Goal: Communication & Community: Answer question/provide support

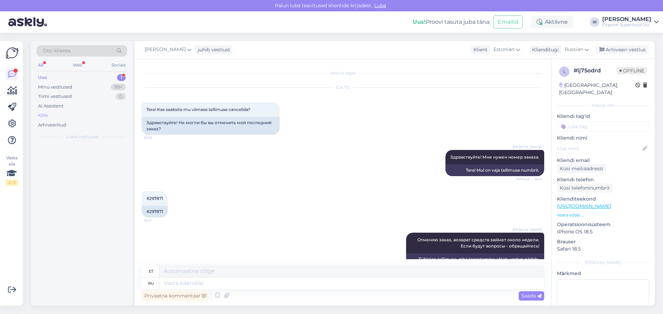
scroll to position [766, 0]
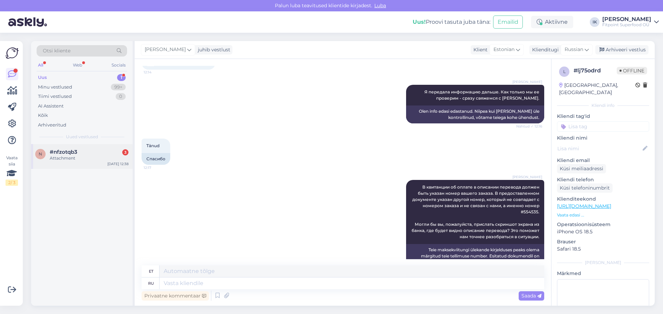
click at [110, 161] on div "Attachment" at bounding box center [89, 158] width 79 height 6
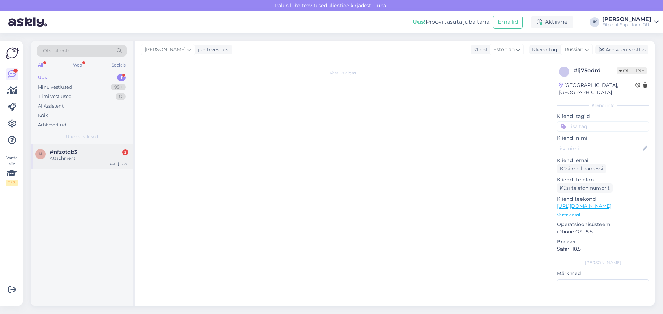
scroll to position [0, 0]
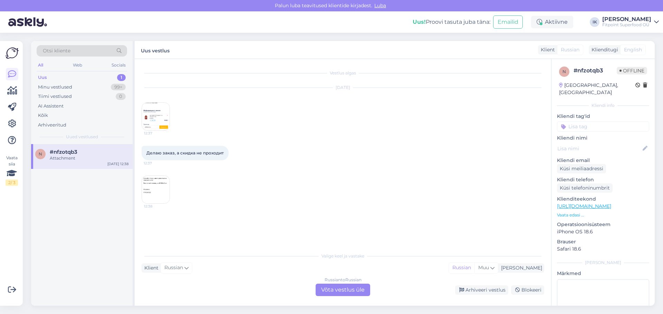
click at [165, 114] on img at bounding box center [156, 117] width 28 height 28
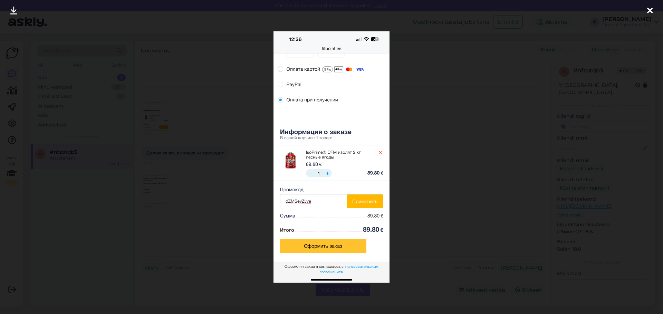
click at [230, 133] on div at bounding box center [331, 157] width 663 height 314
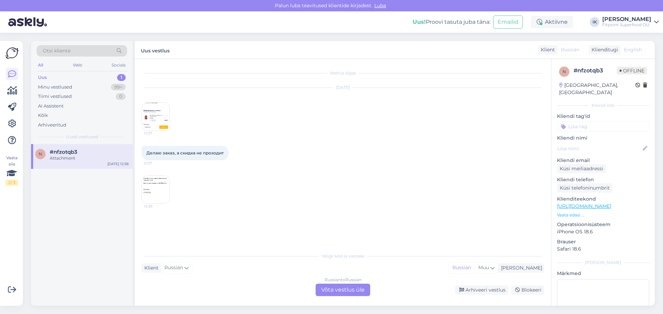
click at [150, 186] on img at bounding box center [156, 190] width 28 height 28
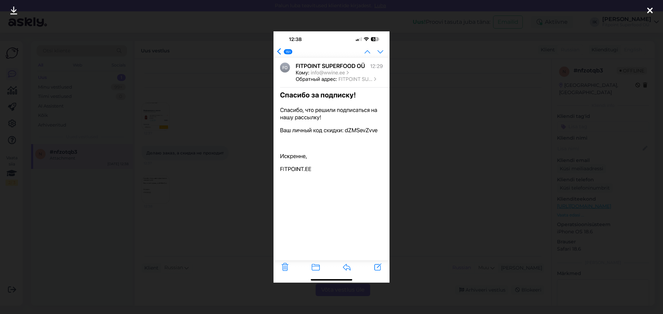
click at [214, 153] on div at bounding box center [331, 157] width 663 height 314
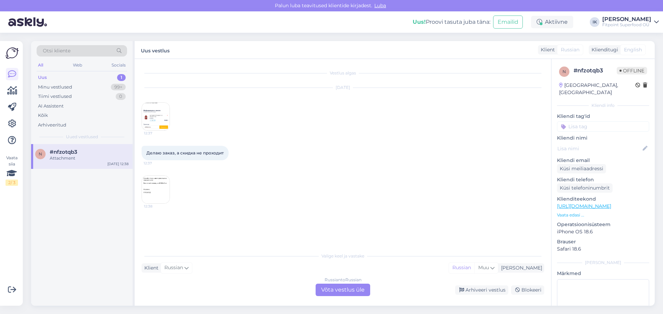
click at [350, 292] on div "Russian to Russian Võta vestlus üle" at bounding box center [342, 290] width 55 height 12
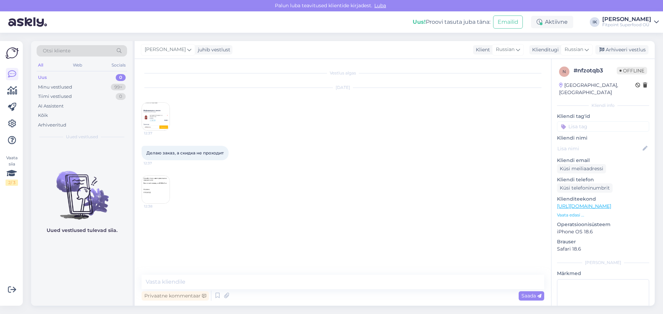
click at [153, 191] on img at bounding box center [156, 190] width 28 height 28
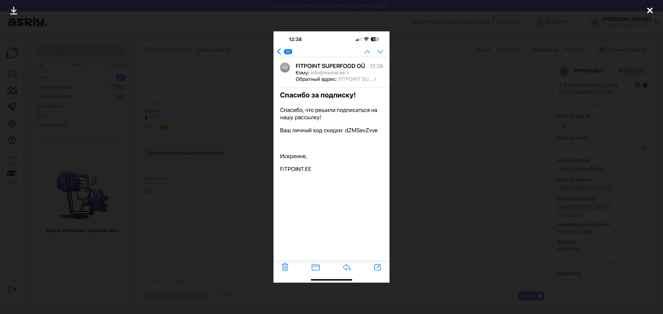
click at [208, 131] on div at bounding box center [331, 157] width 663 height 314
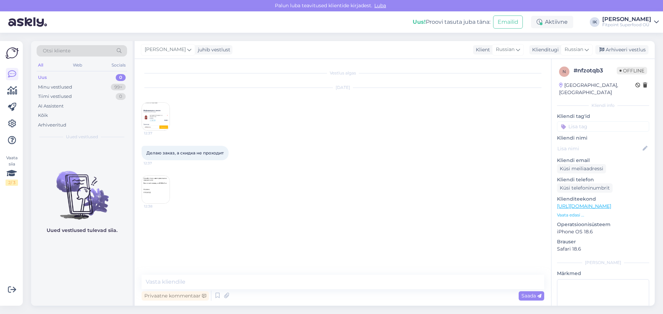
click at [151, 115] on img at bounding box center [156, 117] width 28 height 28
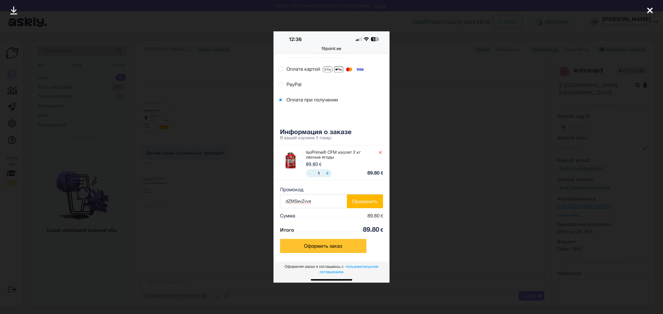
click at [225, 196] on div at bounding box center [331, 157] width 663 height 314
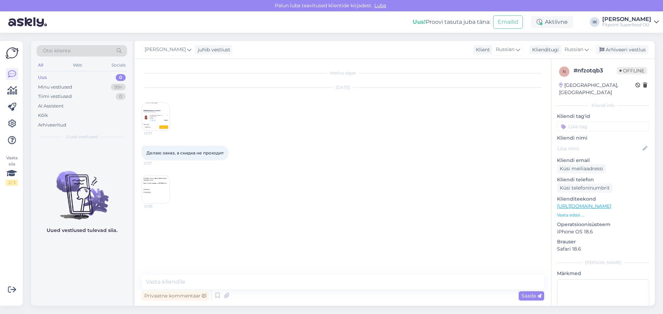
click at [159, 189] on img at bounding box center [156, 190] width 28 height 28
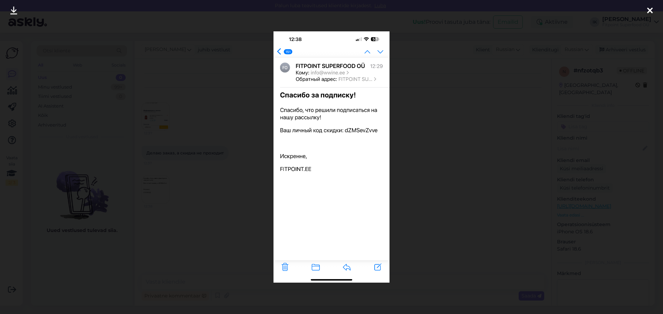
click at [438, 86] on div at bounding box center [331, 157] width 663 height 314
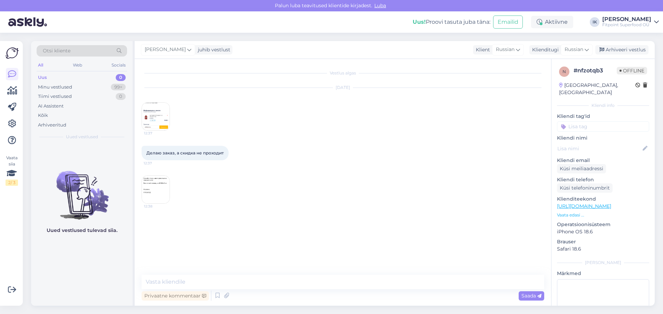
click at [155, 121] on img at bounding box center [156, 117] width 28 height 28
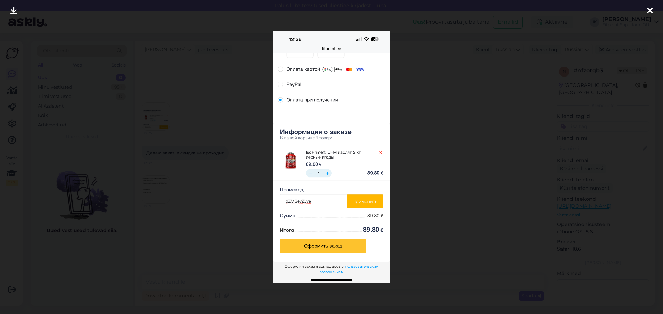
click at [436, 76] on div at bounding box center [331, 157] width 663 height 314
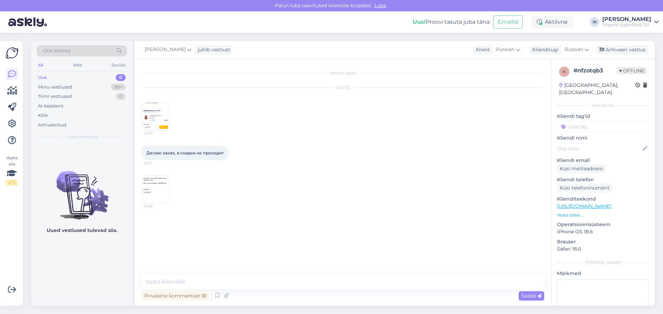
click at [158, 120] on img at bounding box center [156, 117] width 28 height 28
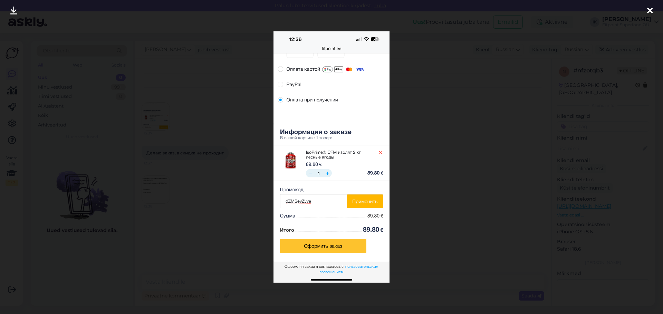
click at [442, 110] on div at bounding box center [331, 157] width 663 height 314
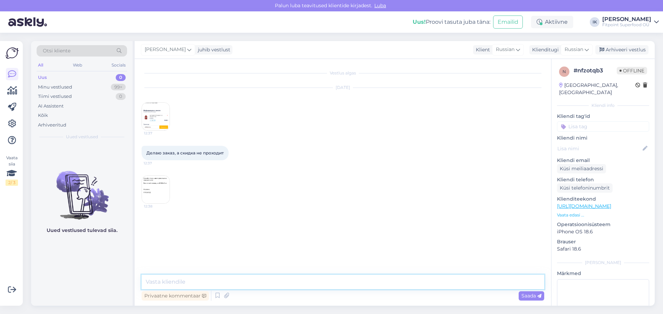
click at [245, 281] on textarea at bounding box center [343, 282] width 402 height 14
type textarea "Здравствуйте! Проверила - код работает. Убедитесь, что вводите его без пробелов."
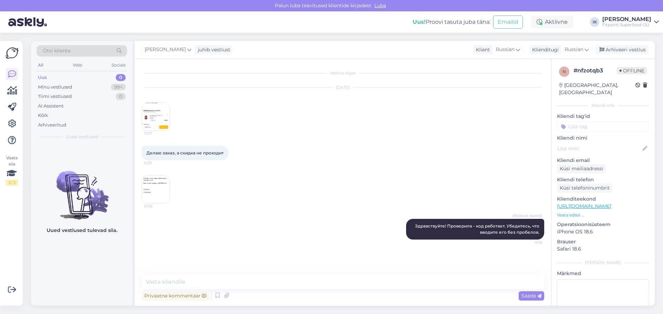
click at [148, 183] on img at bounding box center [156, 190] width 28 height 28
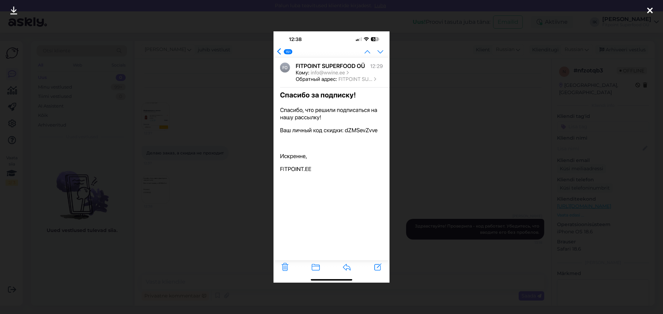
click at [184, 112] on div at bounding box center [331, 157] width 663 height 314
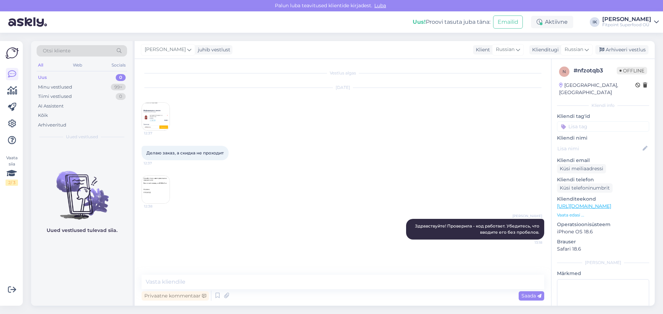
click at [151, 123] on img at bounding box center [156, 117] width 28 height 28
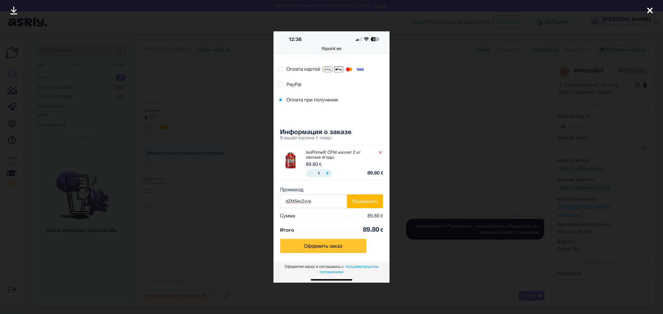
click at [255, 202] on div at bounding box center [331, 157] width 663 height 314
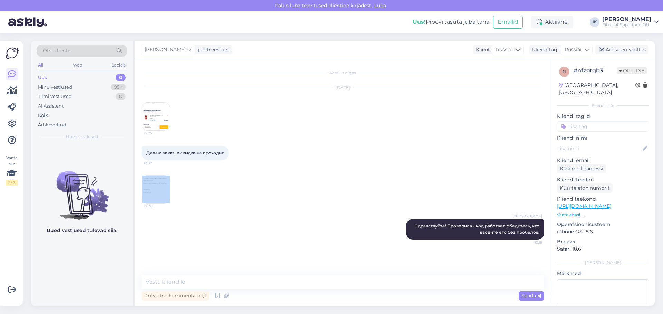
drag, startPoint x: 255, startPoint y: 202, endPoint x: 194, endPoint y: 175, distance: 66.9
click at [255, 201] on div "12:38" at bounding box center [343, 189] width 402 height 43
click at [156, 128] on img at bounding box center [156, 117] width 28 height 28
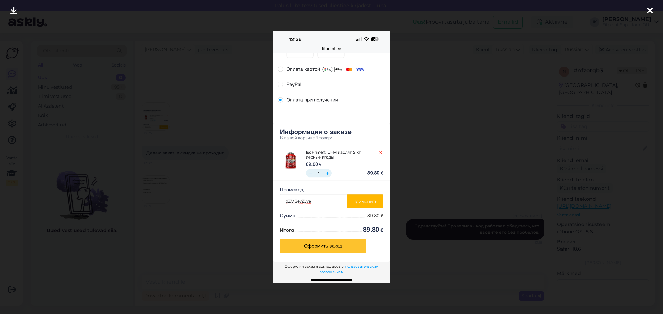
click at [426, 163] on div at bounding box center [331, 157] width 663 height 314
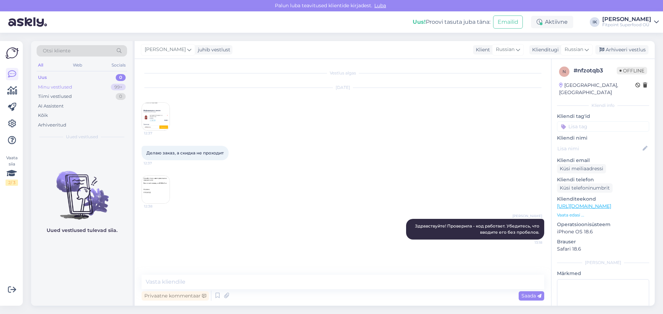
click at [52, 88] on div "Minu vestlused" at bounding box center [55, 87] width 34 height 7
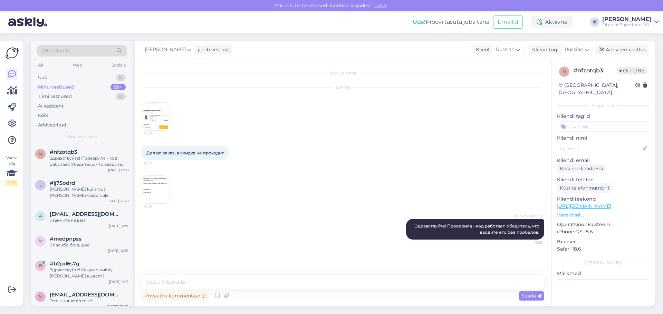
click at [165, 183] on img at bounding box center [156, 190] width 28 height 28
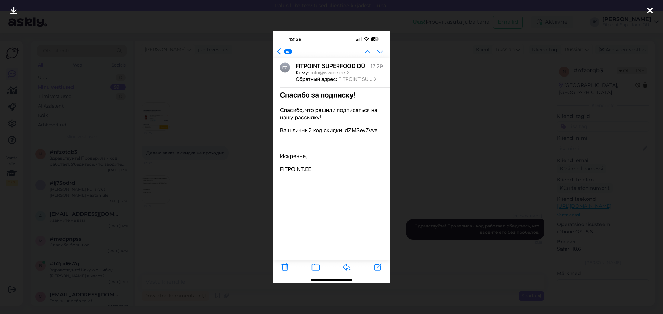
click at [450, 178] on div at bounding box center [331, 157] width 663 height 314
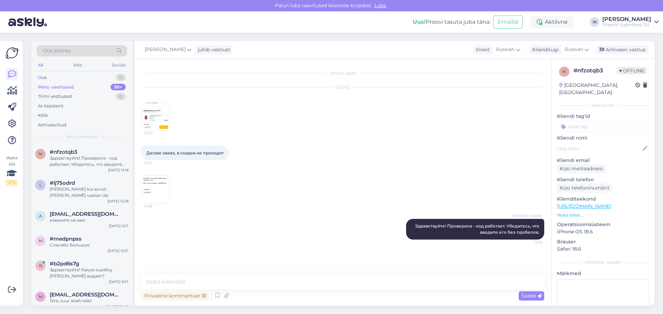
click at [142, 118] on img at bounding box center [156, 117] width 28 height 28
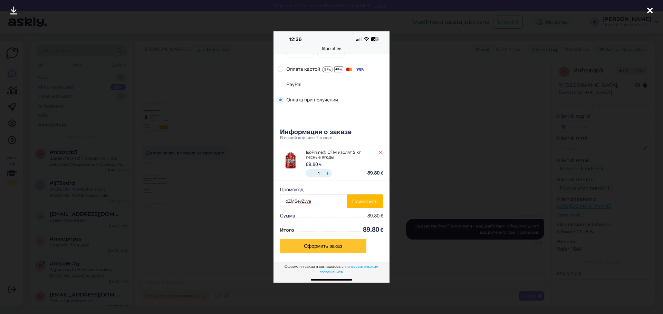
click at [426, 128] on div at bounding box center [331, 157] width 663 height 314
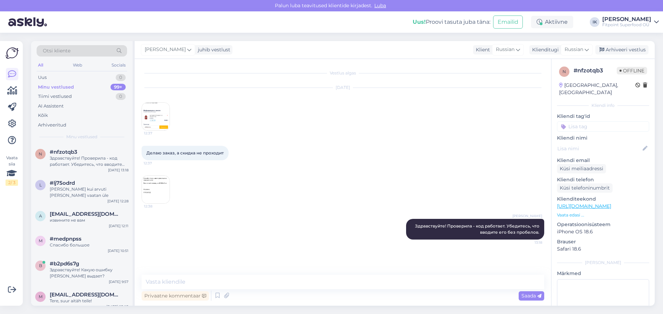
click at [154, 116] on img at bounding box center [156, 117] width 28 height 28
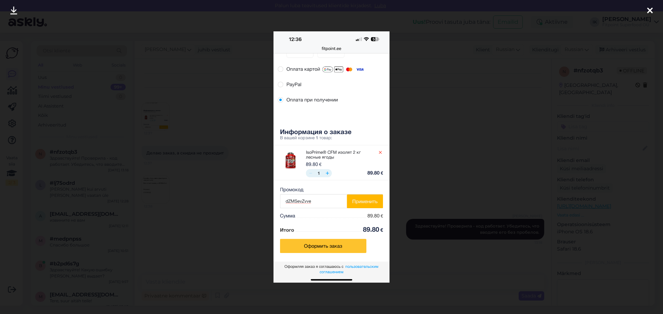
click at [443, 169] on div at bounding box center [331, 157] width 663 height 314
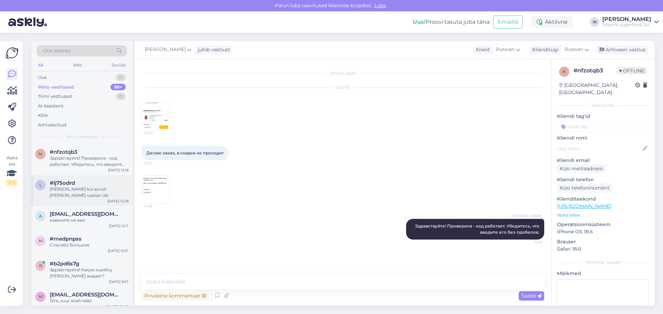
click at [116, 189] on div "[PERSON_NAME] kui arvuti [PERSON_NAME] vaatan üle" at bounding box center [89, 192] width 79 height 12
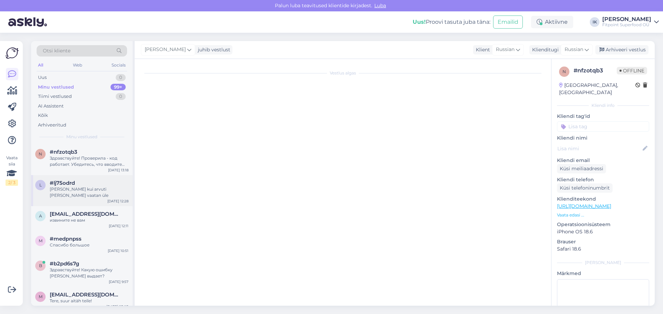
scroll to position [874, 0]
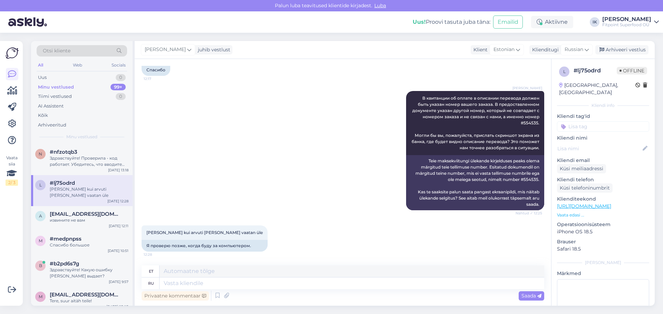
click at [580, 212] on p "Vaata edasi ..." at bounding box center [603, 215] width 92 height 6
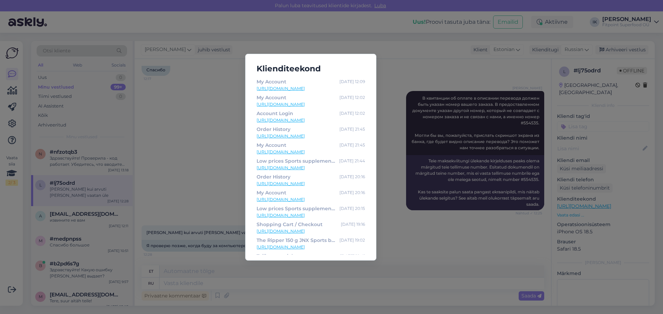
click at [284, 87] on link "[URL][DOMAIN_NAME]" at bounding box center [310, 89] width 108 height 6
click at [189, 178] on div "Klienditeekond My Account [DATE] 12:09 [URL][DOMAIN_NAME] My Account [DATE] 12:…" at bounding box center [331, 157] width 663 height 314
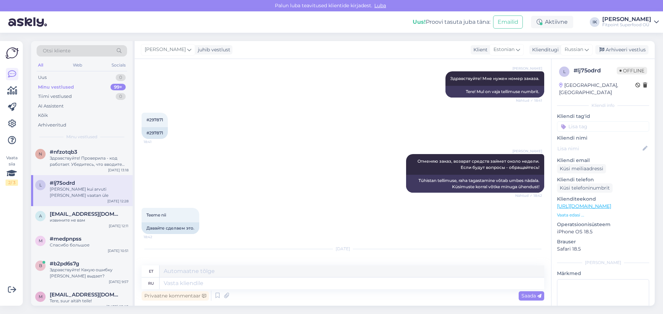
scroll to position [0, 0]
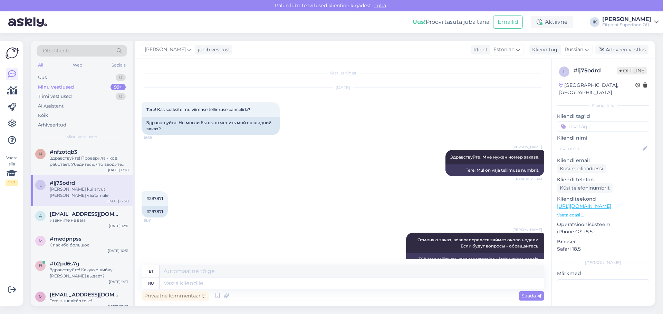
click at [566, 212] on p "Vaata edasi ..." at bounding box center [603, 215] width 92 height 6
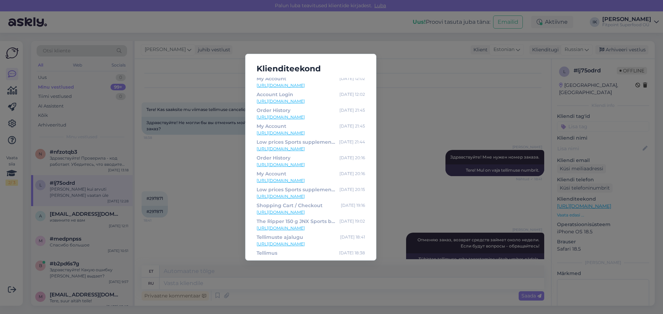
scroll to position [29, 0]
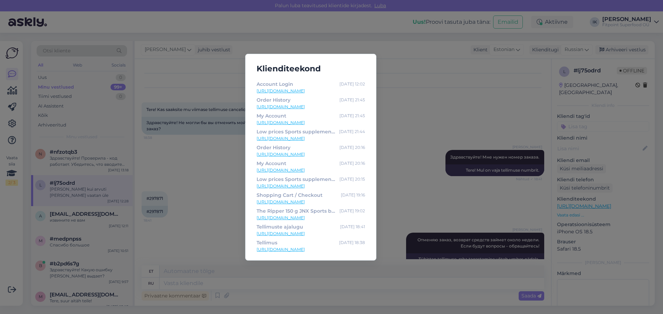
click at [455, 164] on div "Klienditeekond My Account [DATE] 12:09 [URL][DOMAIN_NAME] My Account [DATE] 12:…" at bounding box center [331, 157] width 663 height 314
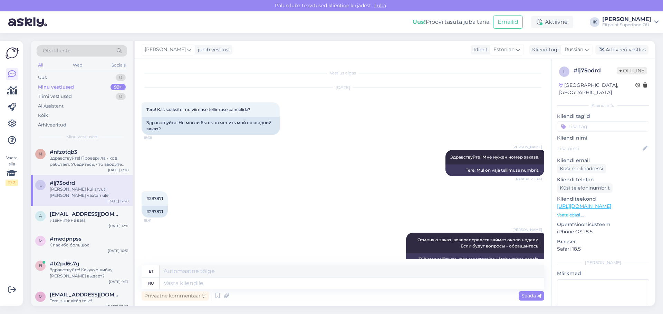
click at [579, 212] on p "Vaata edasi ..." at bounding box center [603, 215] width 92 height 6
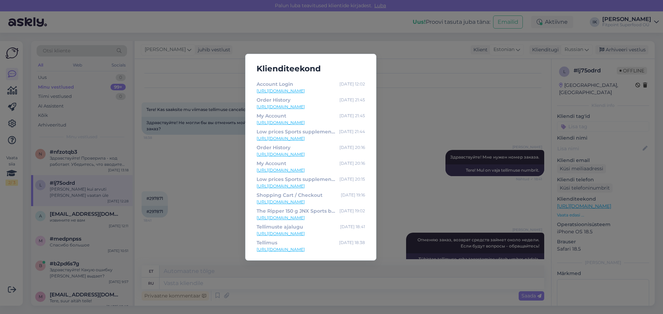
click at [214, 197] on div "Klienditeekond My Account [DATE] 12:09 [URL][DOMAIN_NAME] My Account [DATE] 12:…" at bounding box center [331, 157] width 663 height 314
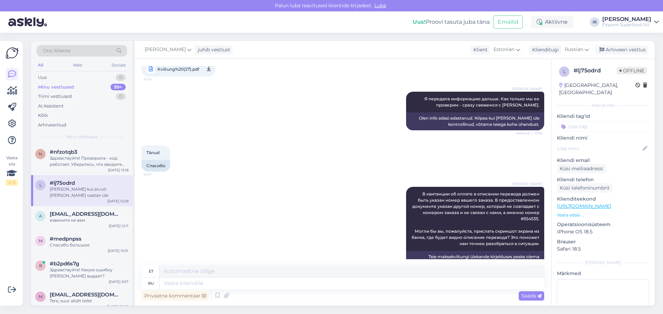
scroll to position [874, 0]
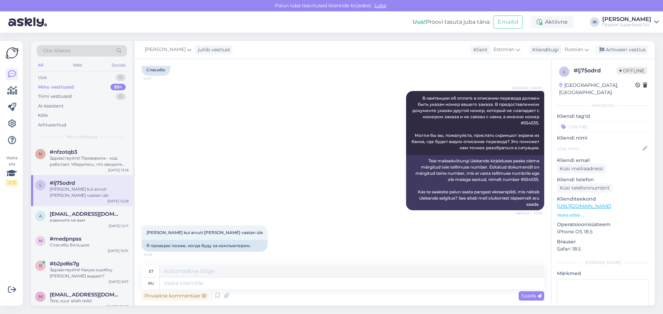
click at [575, 212] on p "Vaata edasi ..." at bounding box center [603, 215] width 92 height 6
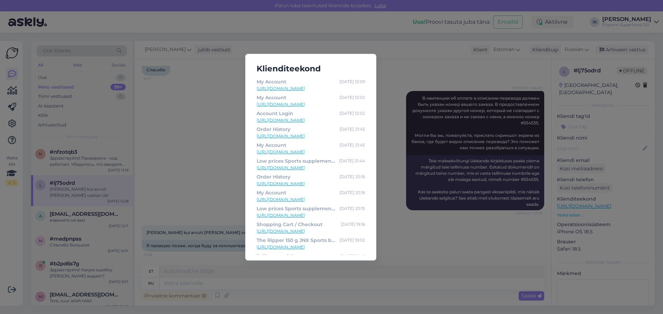
scroll to position [29, 0]
click at [186, 175] on div "Klienditeekond My Account [DATE] 12:09 [URL][DOMAIN_NAME] My Account [DATE] 12:…" at bounding box center [331, 157] width 663 height 314
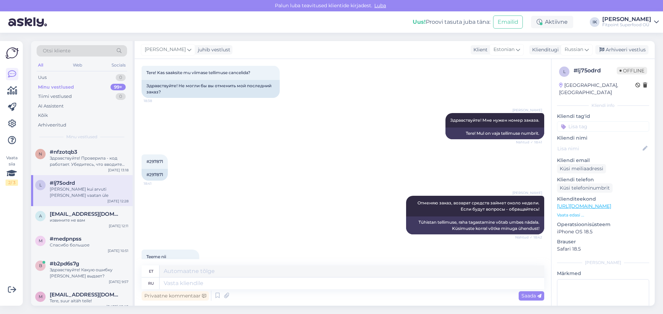
scroll to position [0, 0]
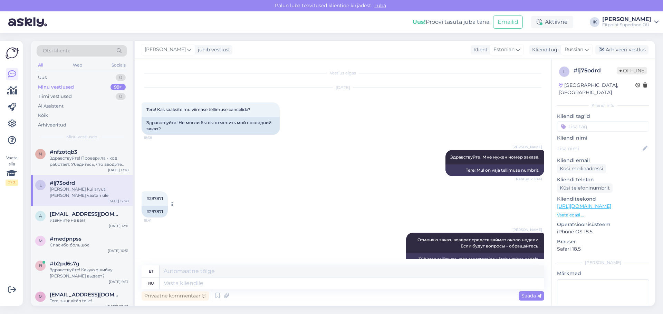
click at [155, 209] on div "#297871" at bounding box center [155, 212] width 26 height 12
click at [156, 209] on div "#297871" at bounding box center [155, 212] width 26 height 12
copy div "297871"
click at [156, 209] on div "#297871" at bounding box center [155, 212] width 26 height 12
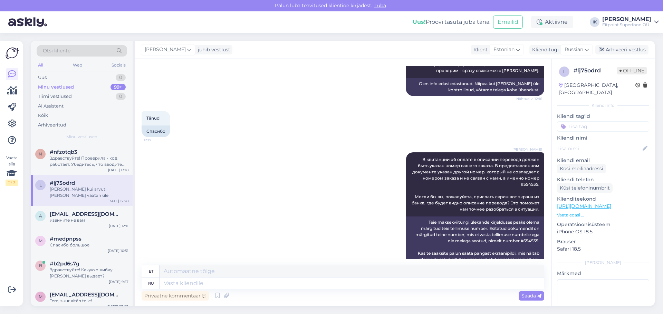
scroll to position [874, 0]
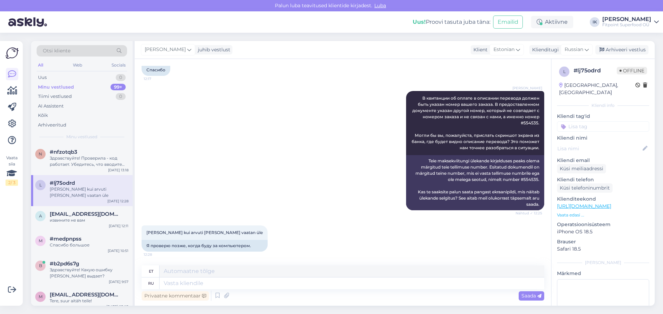
click at [181, 100] on div "[PERSON_NAME] В квитанции об оплате в описании перевода должен быть указан номе…" at bounding box center [343, 151] width 402 height 135
click at [195, 115] on div "[PERSON_NAME] В квитанции об оплате в описании перевода должен быть указан номе…" at bounding box center [343, 151] width 402 height 135
click at [119, 79] on div "1" at bounding box center [121, 77] width 9 height 7
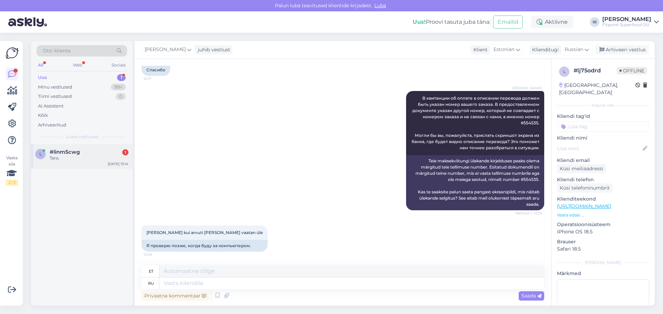
click at [87, 151] on div "#linm5cwg 1" at bounding box center [89, 152] width 79 height 6
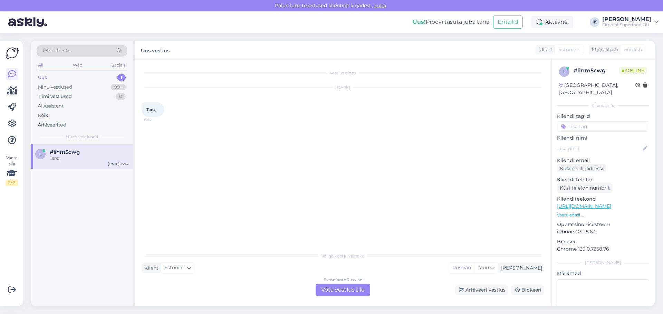
click at [387, 244] on div "Vestlus algas [DATE] Tere, 15:14 Valige keel ja vastake Klient Estonian Mina Ru…" at bounding box center [343, 182] width 416 height 247
click at [343, 292] on div "Estonian to Russian Võta vestlus üle" at bounding box center [342, 290] width 55 height 12
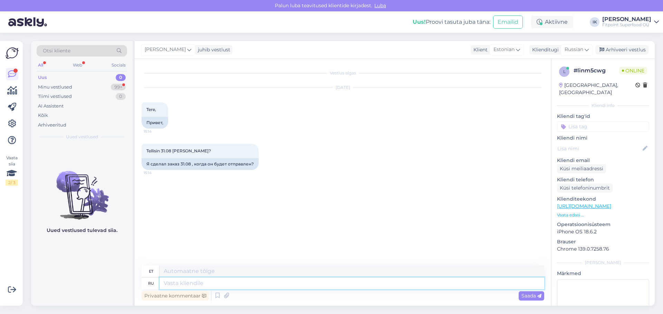
click at [323, 281] on textarea at bounding box center [351, 284] width 384 height 12
type textarea "Здравствуйте!"
type textarea "Tere!"
type textarea "Здравствуйте! Пришлите но"
type textarea "Tere! [GEOGRAPHIC_DATA]"
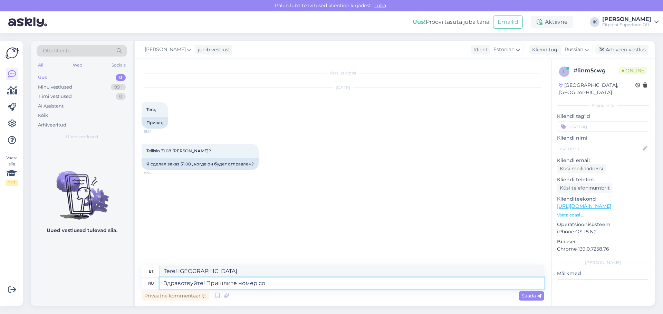
type textarea "Здравствуйте! Пришлите номер сов"
type textarea "Tere! Saatke mulle number"
type textarea "Здравствуйте! Пришлите номер совего за"
type textarea "Tere! Saatke [PERSON_NAME] number."
type textarea "Здравствуйте! Пришлите номер совего заказа, чт"
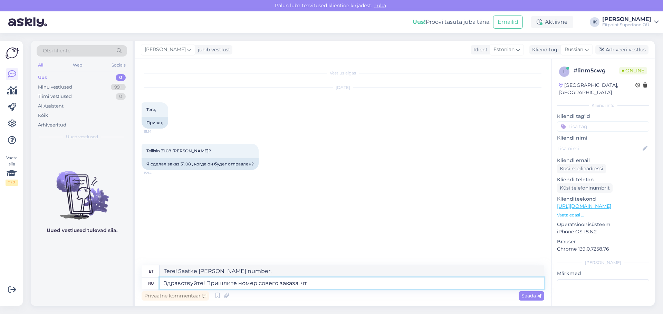
type textarea "Tere! Palun saatke [PERSON_NAME] tellimuse number."
type textarea "Здравствуйте! Пришлите номер совего заказа, чтобы я м"
type textarea "Tere! Palun saatke [PERSON_NAME] tellimuse number, et saaksin"
type textarea "Здравствуйте! Пришлите номер совего заказа, чтобы я могла проверить"
type textarea "Tere! Saatke [PERSON_NAME] tellimuse number, et saaksin kontrollida."
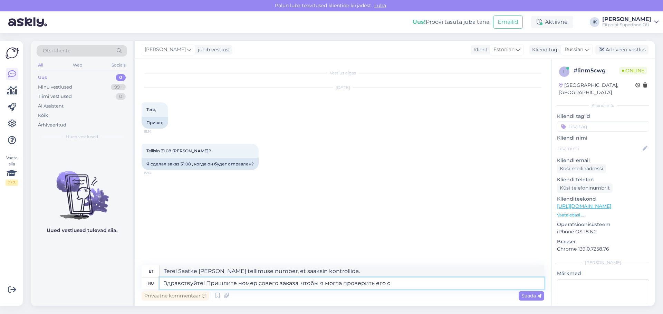
type textarea "Здравствуйте! Пришлите номер совего заказа, чтобы я могла проверить его ст"
type textarea "Tere! Palun saatke [PERSON_NAME] tellimuse number, et saaksin seda kontrollida."
type textarea "Здравствуйте! Пришлите номер совего заказа, чтобы я могла проверить его статус."
type textarea "Tere! Palun saatke [PERSON_NAME] tellimuse number, et saaksin selle staatust ko…"
type textarea "Здравствуйте! Пришлите номер совего заказа, чтобы я могла проверить его статус."
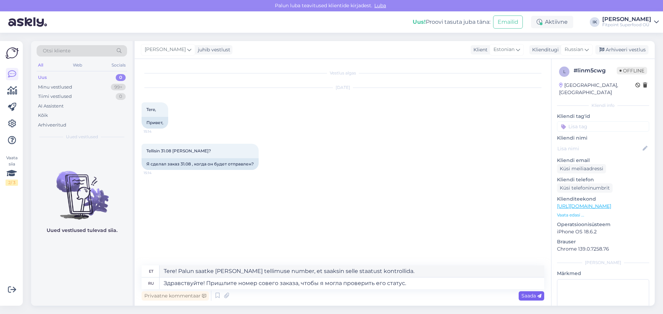
click at [523, 295] on span "Saada" at bounding box center [531, 296] width 20 height 6
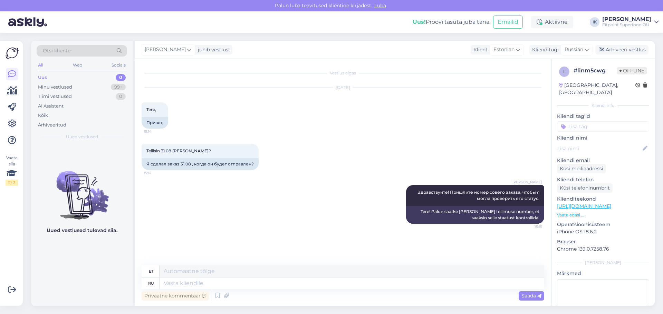
click at [322, 187] on div "[PERSON_NAME] Здравствуйте! Пришлите номер совего заказа, чтобы я могла провери…" at bounding box center [343, 205] width 402 height 54
click at [75, 88] on div "Minu vestlused 99+" at bounding box center [82, 87] width 90 height 10
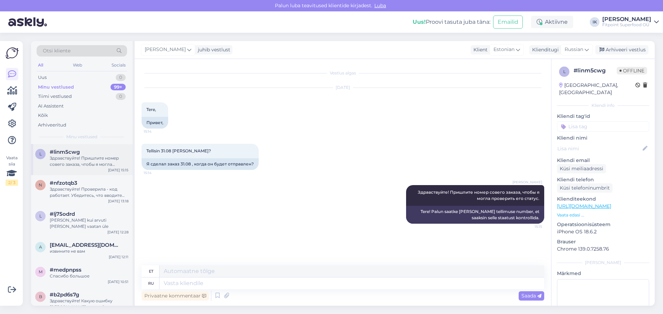
click at [105, 162] on div "Здравствуйте! Пришлите номер совего заказа, чтобы я могла проверить его статус." at bounding box center [89, 161] width 79 height 12
click at [112, 196] on div "Здравствуйте! Проверила - код работает. Убедитесь, что вводите его без пробелов." at bounding box center [89, 192] width 79 height 12
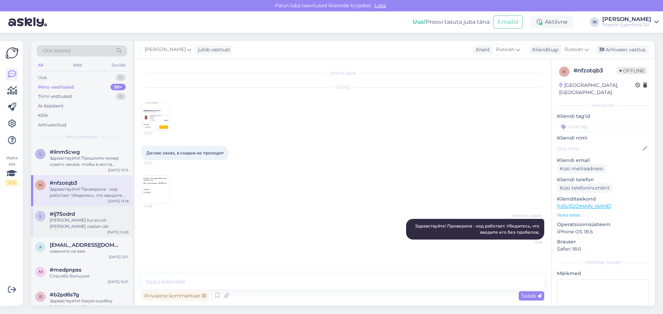
click at [111, 221] on div "[PERSON_NAME] kui arvuti [PERSON_NAME] vaatan üle" at bounding box center [89, 223] width 79 height 12
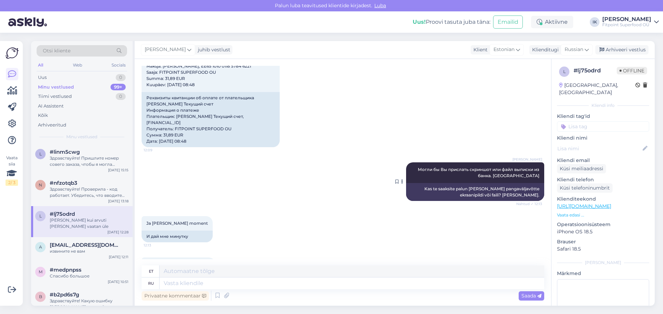
scroll to position [356, 0]
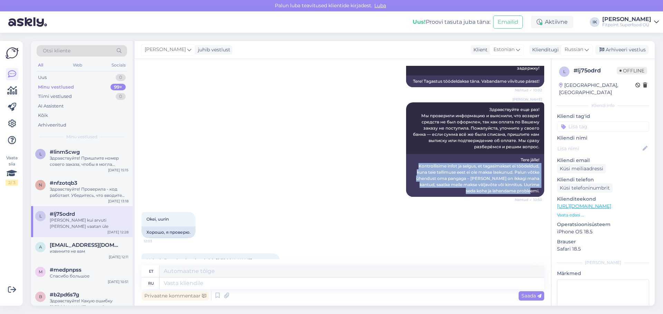
drag, startPoint x: 412, startPoint y: 171, endPoint x: 540, endPoint y: 195, distance: 130.1
click at [540, 195] on div "Vestlus algas [DATE] Tere! Kas saaksite mu viimase tellimuse cancelida? 18:38 З…" at bounding box center [346, 163] width 409 height 194
copy div "Kontrollisime infot ja selgus, et tagasimakset ei töödeldud, kuna teie tellimus…"
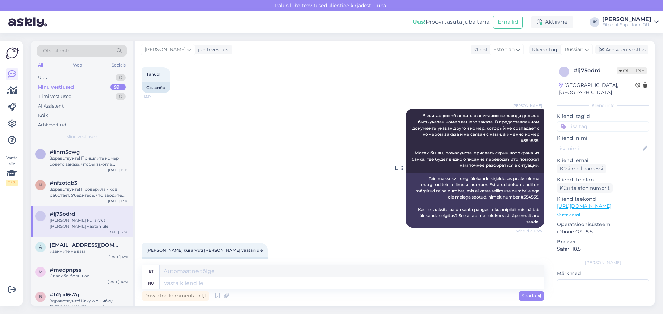
scroll to position [874, 0]
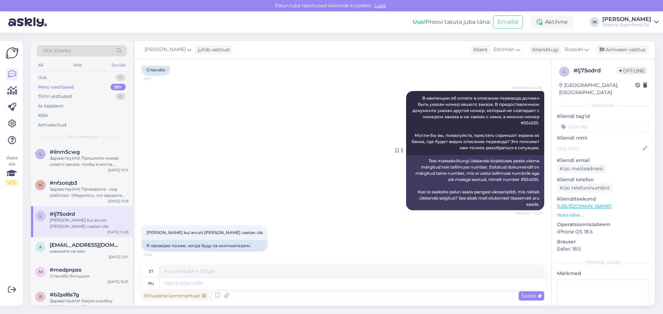
click at [502, 148] on span "В квитанции об оплате в описании перевода должен быть указан номер вашего заказ…" at bounding box center [475, 123] width 129 height 55
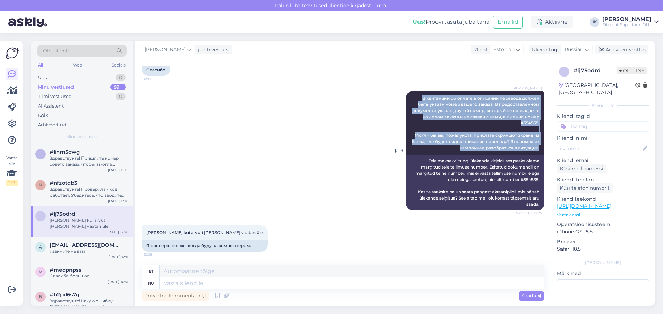
drag, startPoint x: 534, startPoint y: 147, endPoint x: 445, endPoint y: 98, distance: 102.4
click at [409, 98] on div "[PERSON_NAME] В квитанции об оплате в описании перевода должен быть указан номе…" at bounding box center [475, 123] width 138 height 64
click at [476, 150] on span "В квитанции об оплате в описании перевода должен быть указан номер вашего заказ…" at bounding box center [475, 123] width 129 height 55
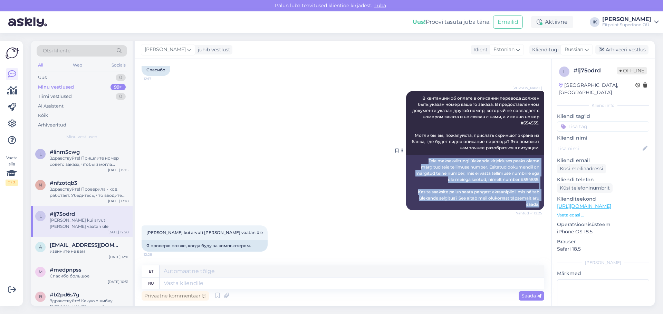
drag, startPoint x: 536, startPoint y: 205, endPoint x: 418, endPoint y: 159, distance: 125.9
click at [418, 159] on div "Teie maksekviitungi ülekande kirjelduses peaks olema märgitud teie tellimuse nu…" at bounding box center [475, 182] width 138 height 55
copy div "Teie maksekviitungi ülekande kirjelduses peaks olema märgitud teie tellimuse nu…"
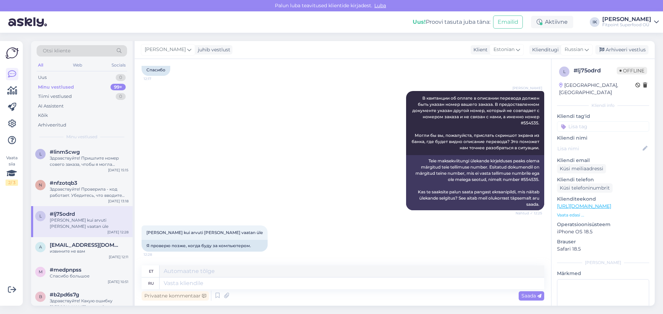
click at [179, 68] on div "Tänud 12:17 Спасибо" at bounding box center [343, 62] width 402 height 41
click at [100, 77] on div "Uus 1" at bounding box center [82, 78] width 90 height 10
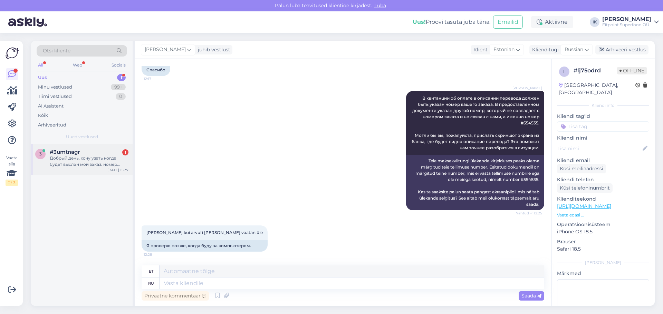
click at [100, 163] on div "Добрый день, хочу узать когда будет выслан мой заказ. номер заказа #299482" at bounding box center [89, 161] width 79 height 12
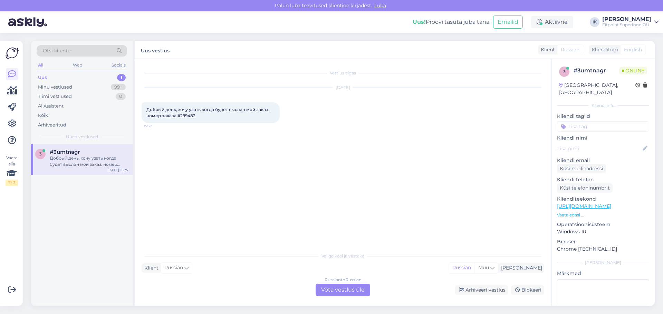
scroll to position [0, 0]
click at [332, 289] on div "Russian to Russian Võta vestlus üle" at bounding box center [342, 290] width 55 height 12
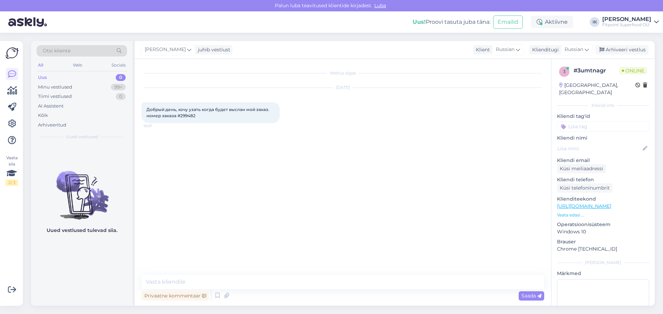
click at [191, 117] on span "Добрый день, хочу узать когда будет выслан мой заказ. номер заказа #299482" at bounding box center [208, 112] width 124 height 11
copy div "299482 15:37"
click at [101, 51] on div "Otsi kliente" at bounding box center [82, 50] width 90 height 11
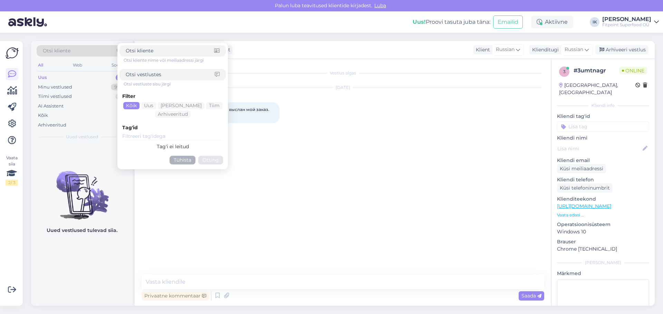
click at [153, 70] on div at bounding box center [172, 74] width 106 height 11
click at [154, 72] on input at bounding box center [170, 74] width 89 height 7
type input "задерживается"
click button "Otsing" at bounding box center [210, 160] width 25 height 9
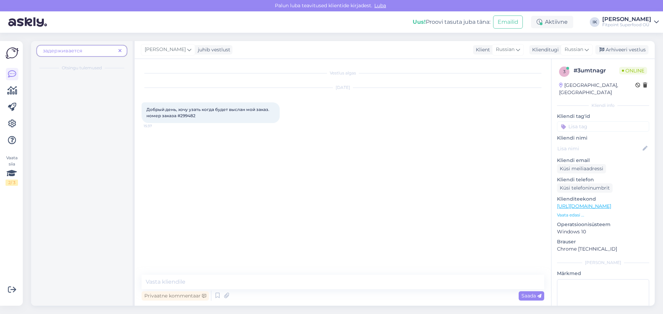
click at [98, 52] on span "задерживается" at bounding box center [79, 50] width 73 height 7
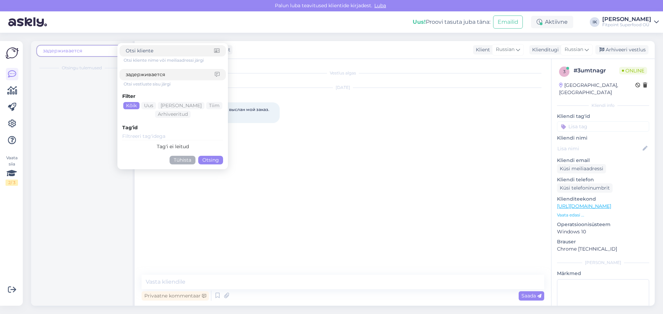
click at [173, 77] on input "задерживается" at bounding box center [170, 74] width 89 height 7
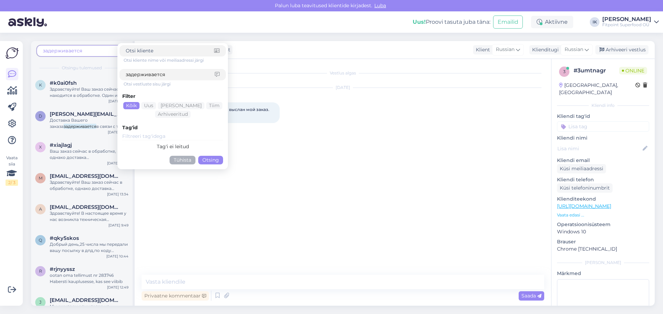
click at [294, 191] on div "Vestlus algas [DATE] Добрый день, хочу узать когда будет выслан мой заказ. номе…" at bounding box center [346, 167] width 409 height 203
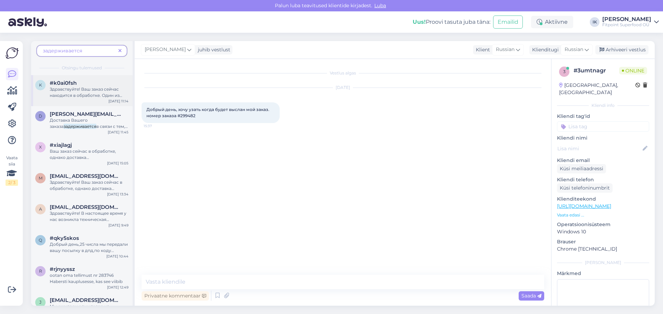
click at [95, 93] on span "Здравствуйте! Ваш заказ сейчас находится в обработке. Один из товаров мы ожидае…" at bounding box center [86, 102] width 72 height 30
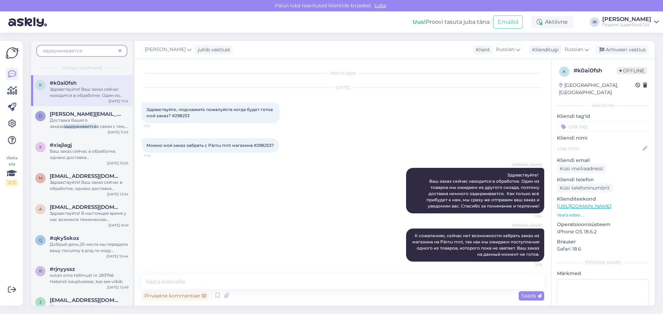
scroll to position [1, 0]
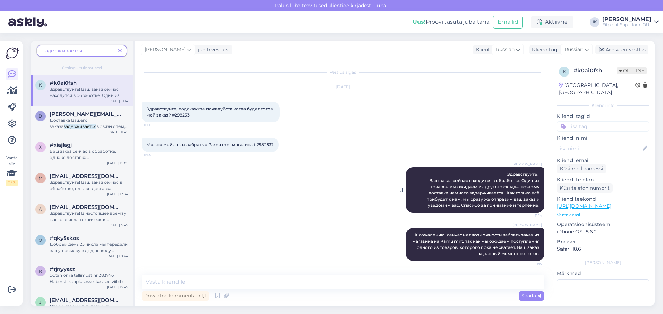
drag, startPoint x: 535, startPoint y: 207, endPoint x: 502, endPoint y: 171, distance: 48.6
click at [502, 171] on div "[PERSON_NAME] Здравствуйте! Ваш заказ сейчас находится в обработке. Один из тов…" at bounding box center [475, 190] width 138 height 46
copy span "Здравствуйте! Ваш заказ сейчас находится в обработке. Один из товаров мы ожидае…"
click at [106, 120] on div "Доставка Вашего заказа задерживается в связи с тем, что мы ожидаем товар с друг…" at bounding box center [89, 123] width 79 height 12
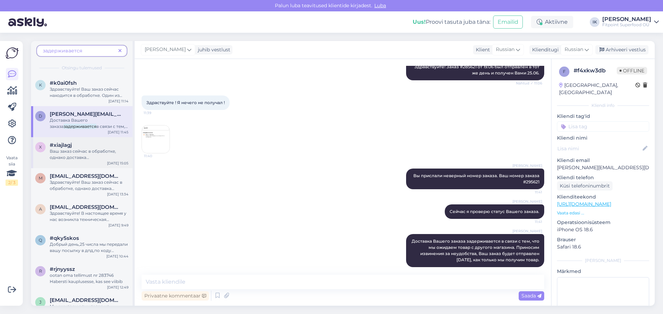
click at [92, 164] on div "x #xiajlagj Ваш заказ сейчас в обработке, однако доставка немного задерживается…" at bounding box center [81, 152] width 101 height 31
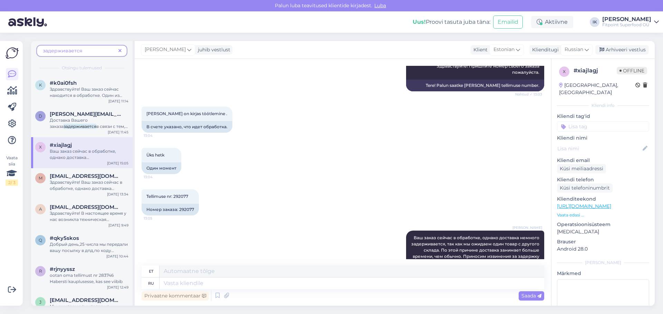
scroll to position [140, 0]
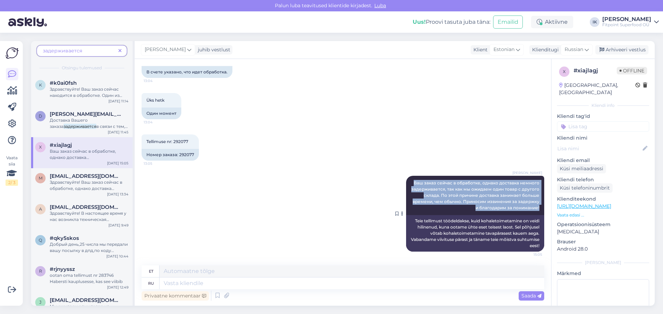
drag, startPoint x: 535, startPoint y: 208, endPoint x: 402, endPoint y: 178, distance: 136.7
click at [406, 178] on div "[PERSON_NAME] Ваш заказ сейчас в обработке, однако доставка немного задерживает…" at bounding box center [475, 195] width 138 height 39
copy span "Ваш заказ сейчас в обработке, однако доставка немного задерживается, так как мы…"
click at [121, 47] on span at bounding box center [120, 50] width 9 height 7
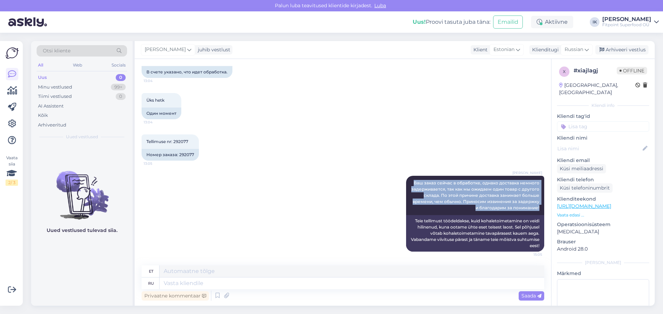
click at [115, 81] on div "Uus 0" at bounding box center [82, 78] width 90 height 10
click at [112, 86] on div "99+" at bounding box center [118, 87] width 15 height 7
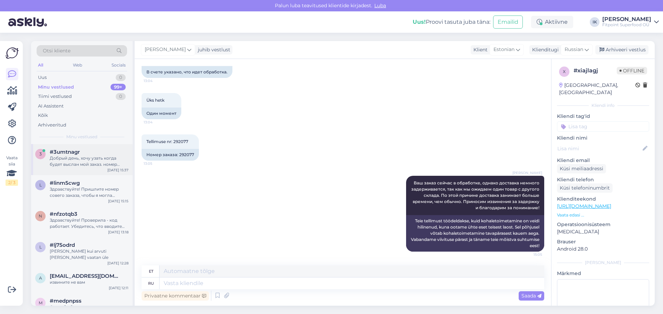
click at [96, 152] on div "#3umtnagr" at bounding box center [89, 152] width 79 height 6
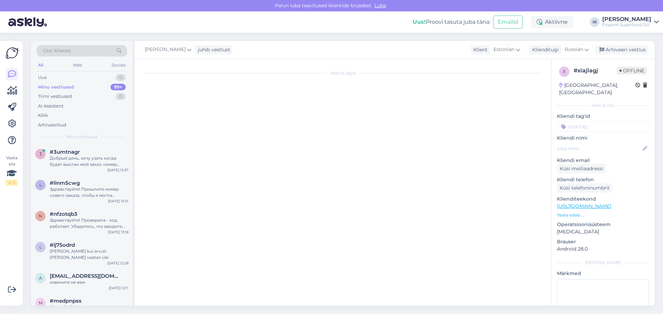
scroll to position [0, 0]
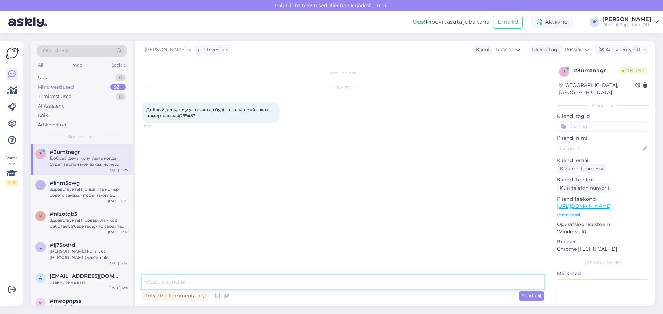
click at [268, 287] on textarea at bounding box center [343, 282] width 402 height 14
paste textarea "Ваш заказ сейчас в обработке, однако доставка немного задерживается, так как мы…"
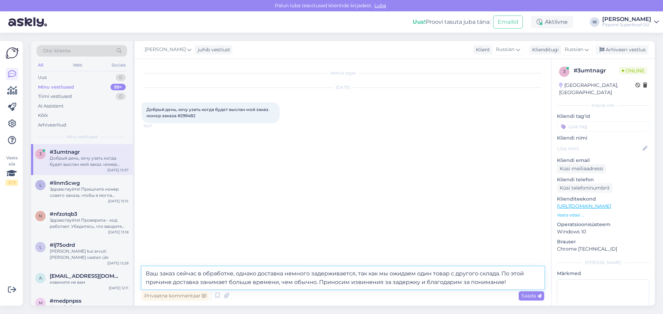
click at [143, 272] on textarea "Ваш заказ сейчас в обработке, однако доставка немного задерживается, так как мы…" at bounding box center [343, 278] width 402 height 23
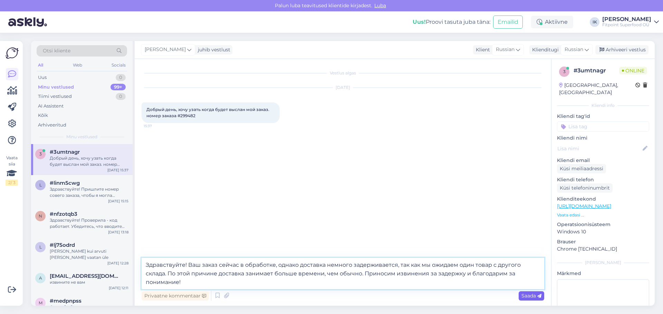
type textarea "Здравствуйте! Ваш заказ сейчас в обработке, однако доставка немного задерживает…"
click at [525, 293] on span "Saada" at bounding box center [531, 296] width 20 height 6
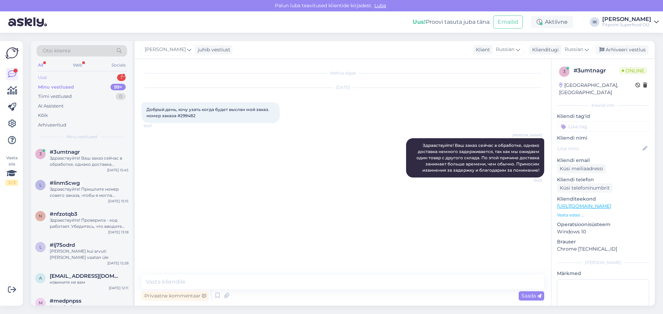
click at [117, 76] on div "Uus 1" at bounding box center [82, 78] width 90 height 10
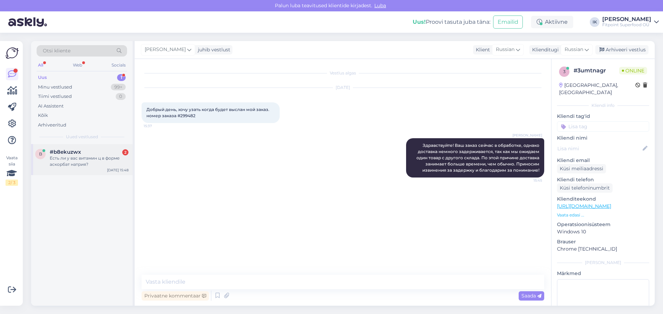
click at [119, 161] on div "Есть ли у вас витамин ц в форме аскорбат натрия?" at bounding box center [89, 161] width 79 height 12
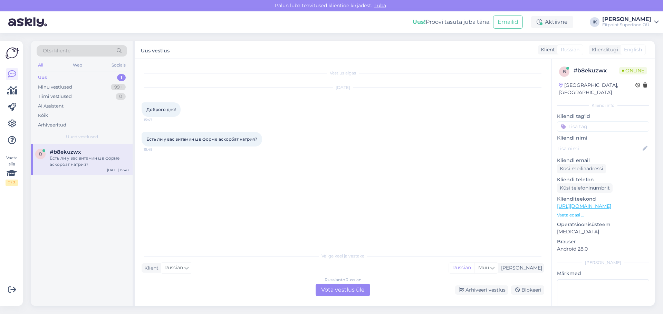
click at [230, 138] on span "Есть ли у вас витамин ц в форме аскорбат натрия?" at bounding box center [201, 139] width 111 height 5
copy span "аскорбат"
click at [345, 293] on div "Russian to Russian Võta vestlus üle" at bounding box center [342, 290] width 55 height 12
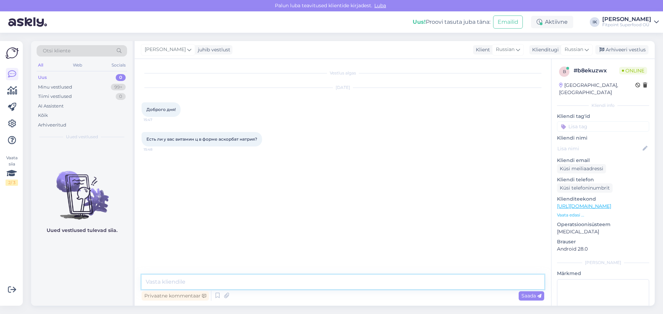
click at [351, 284] on textarea at bounding box center [343, 282] width 402 height 14
type textarea "Здравствуйте! К сожалению, нет."
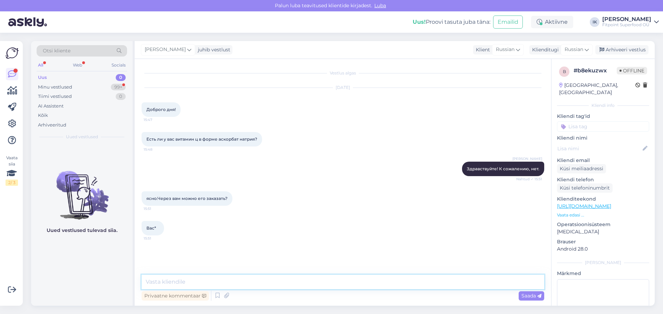
click at [277, 281] on textarea at bounding box center [343, 282] width 402 height 14
type textarea "Нет, это невозможно."
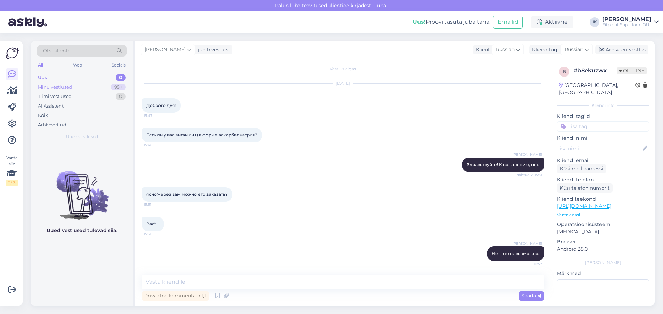
click at [114, 87] on div "99+" at bounding box center [118, 87] width 15 height 7
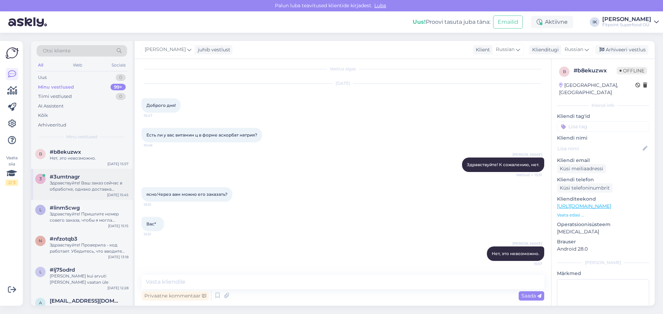
click at [115, 180] on div "Здравствуйте! Ваш заказ сейчас в обработке, однако доставка немного задерживает…" at bounding box center [89, 186] width 79 height 12
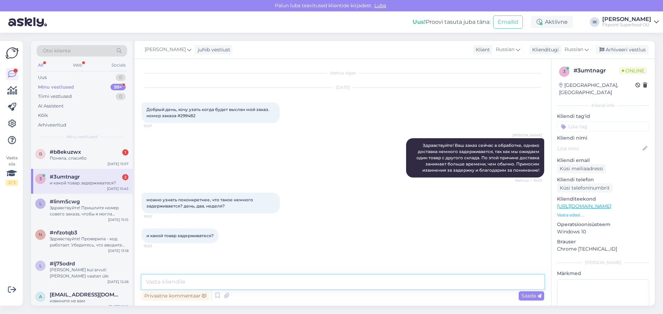
click at [238, 280] on textarea at bounding box center [343, 282] width 402 height 14
type textarea "В"
type textarea "Д"
click at [192, 116] on span "Добрый день, хочу узать когда будет выслан мой заказ. номер заказа #299482" at bounding box center [208, 112] width 124 height 11
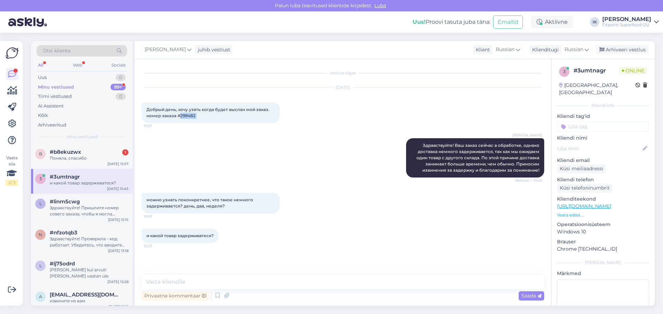
copy div "299482 15:37"
click at [184, 116] on span "Добрый день, хочу узать когда будет выслан мой заказ. номер заказа #299482" at bounding box center [208, 112] width 124 height 11
click at [74, 155] on div "Поняла, спасибо" at bounding box center [89, 158] width 79 height 6
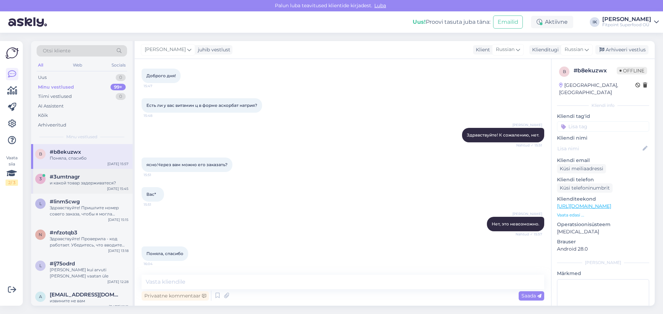
click at [77, 184] on div "и какой товар задерживатеся?" at bounding box center [89, 183] width 79 height 6
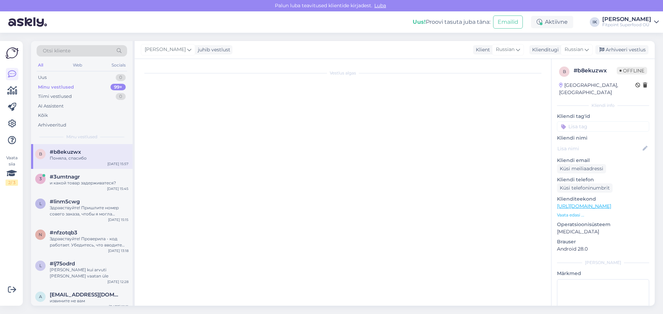
scroll to position [0, 0]
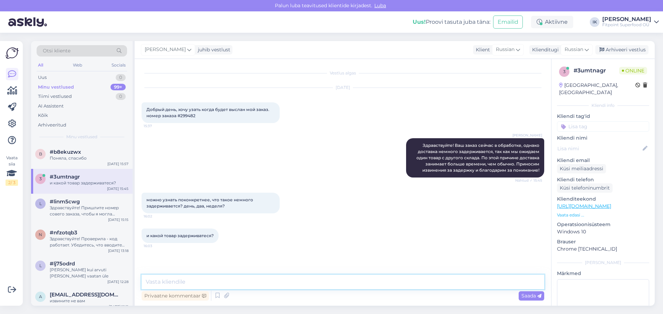
click at [240, 275] on textarea at bounding box center [343, 282] width 402 height 14
paste textarea "[MEDICAL_DATA] 300 Tabs"
type textarea "Задерживается [MEDICAL_DATA] 300 Tabs, он придет в течении сегодняшего дня и [D…"
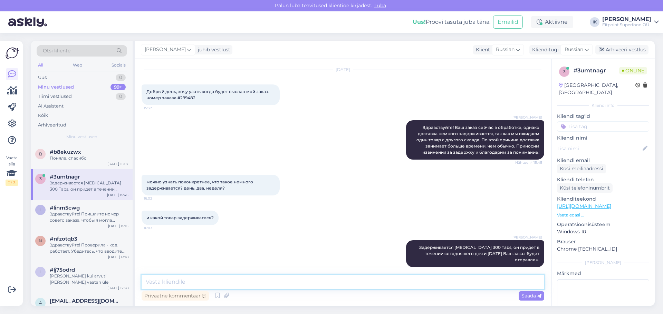
scroll to position [48, 0]
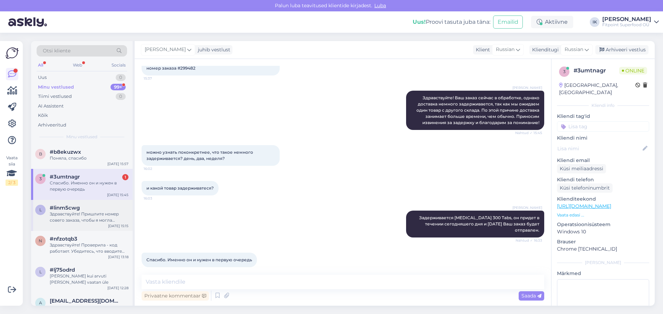
click at [75, 204] on div "l #linm5cwg Здравствуйте! Пришлите номер совего заказа, чтобы я могла проверить…" at bounding box center [81, 215] width 101 height 31
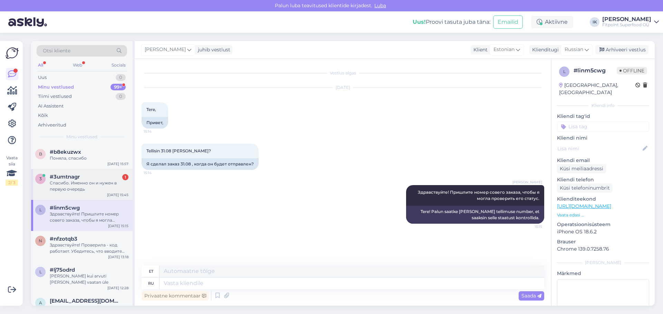
click at [81, 188] on div "Спасибо. Именно он и нужен в первую очередь" at bounding box center [89, 186] width 79 height 12
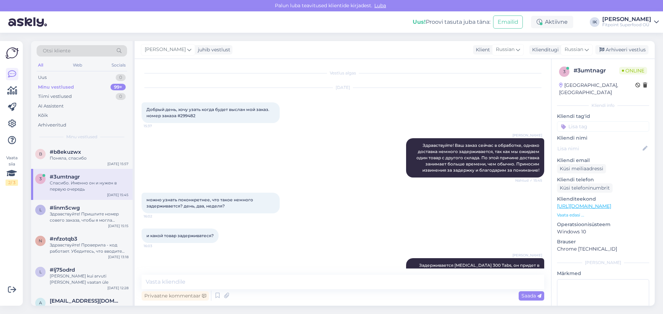
scroll to position [48, 0]
